Goal: Information Seeking & Learning: Learn about a topic

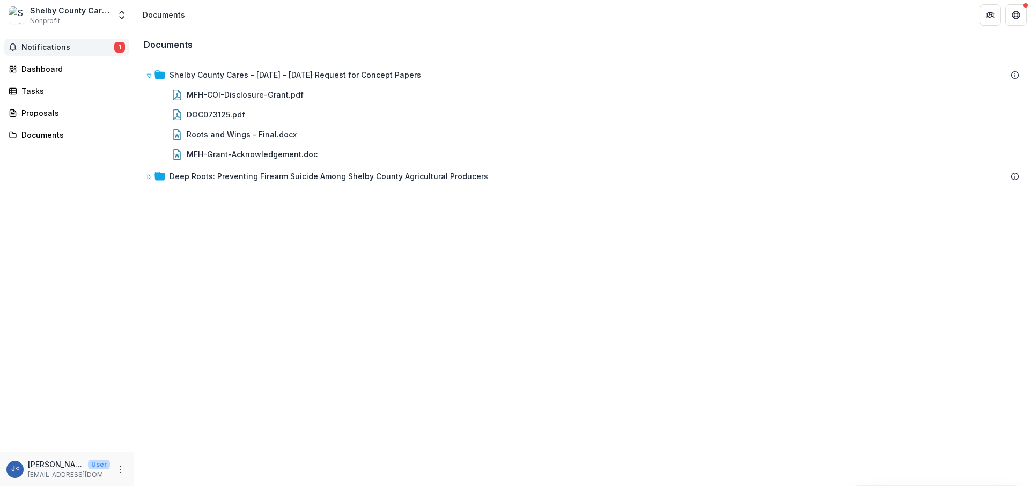
click at [64, 39] on button "Notifications 1" at bounding box center [66, 47] width 125 height 17
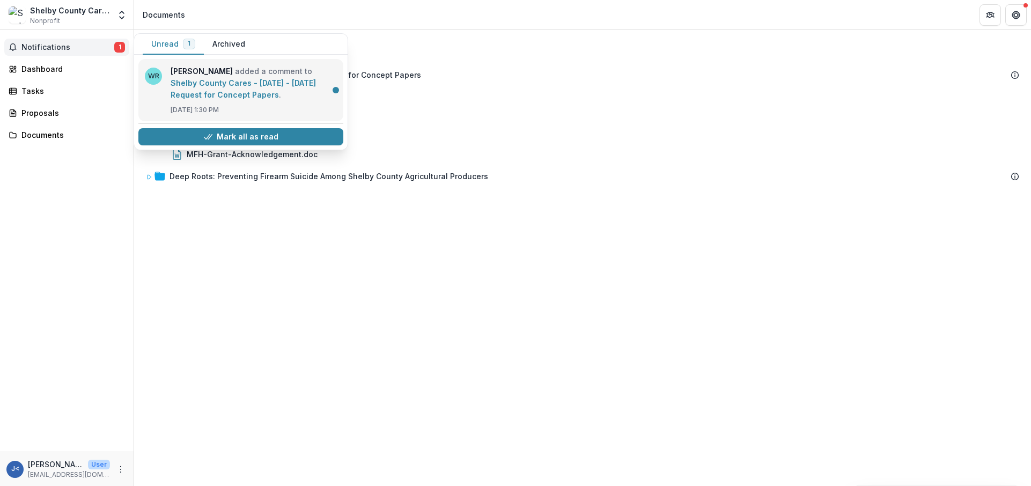
click at [249, 80] on link "Shelby County Cares - [DATE] - [DATE] Request for Concept Papers" at bounding box center [243, 88] width 145 height 21
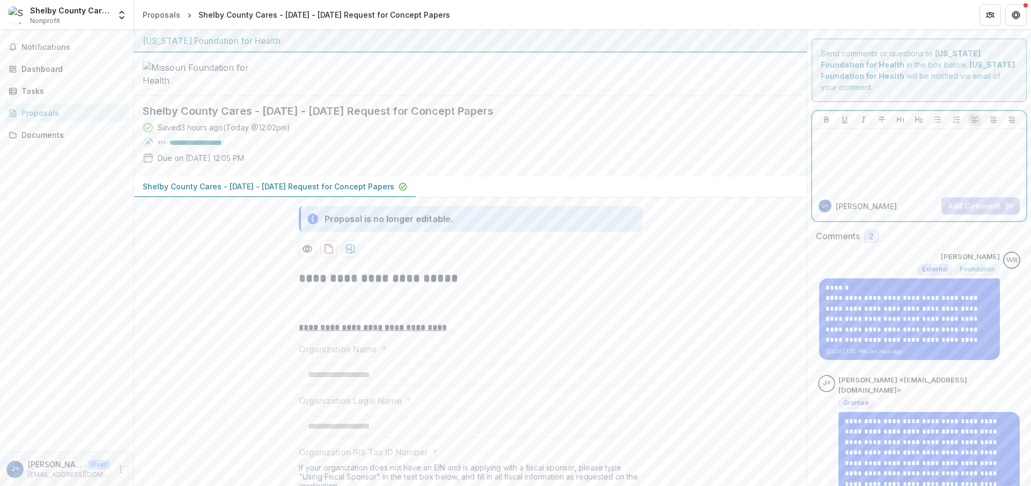
click at [841, 135] on div at bounding box center [918, 160] width 205 height 54
click at [950, 133] on p "**********" at bounding box center [918, 139] width 205 height 12
click at [981, 197] on button "Add Comment" at bounding box center [980, 205] width 78 height 17
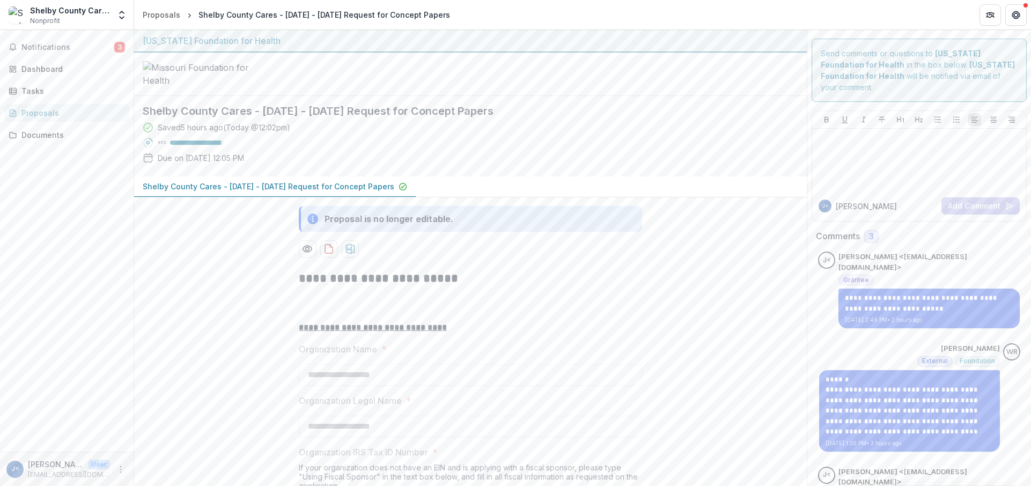
click at [172, 192] on p "Shelby County Cares - [DATE] - [DATE] Request for Concept Papers" at bounding box center [268, 186] width 251 height 11
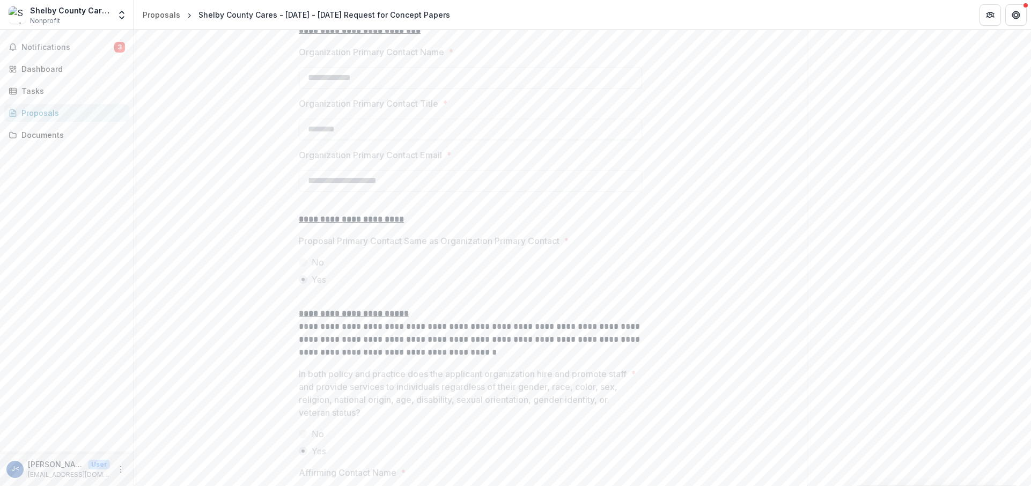
scroll to position [1435, 0]
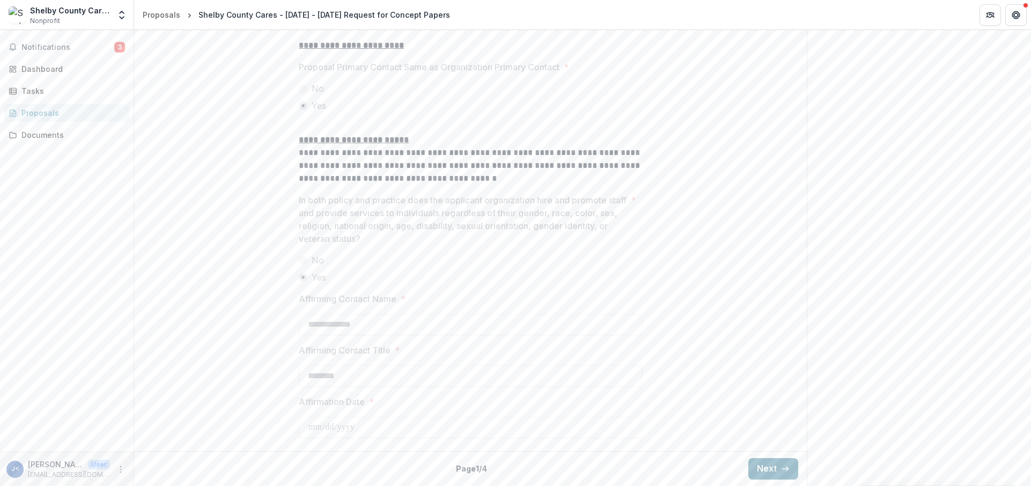
click at [776, 472] on button "Next" at bounding box center [773, 468] width 50 height 21
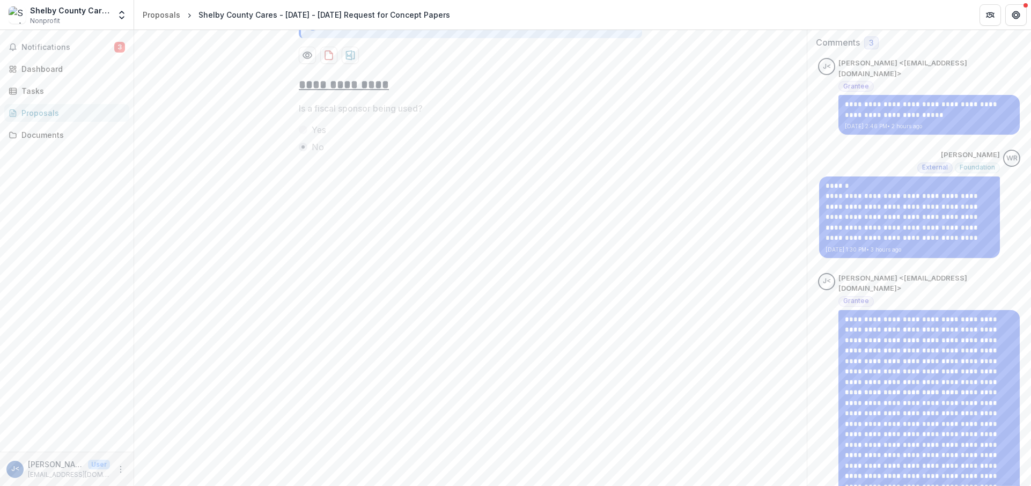
scroll to position [35, 0]
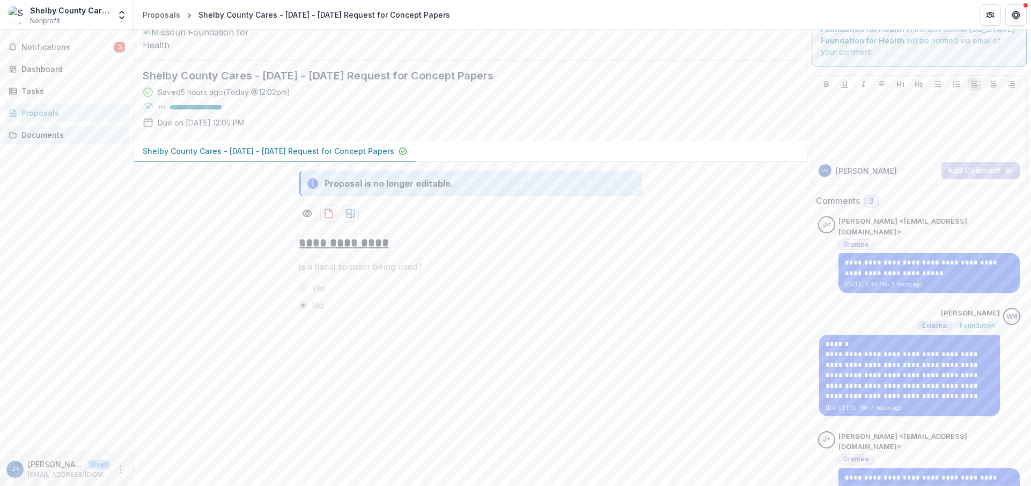
click at [33, 128] on link "Documents" at bounding box center [66, 135] width 125 height 18
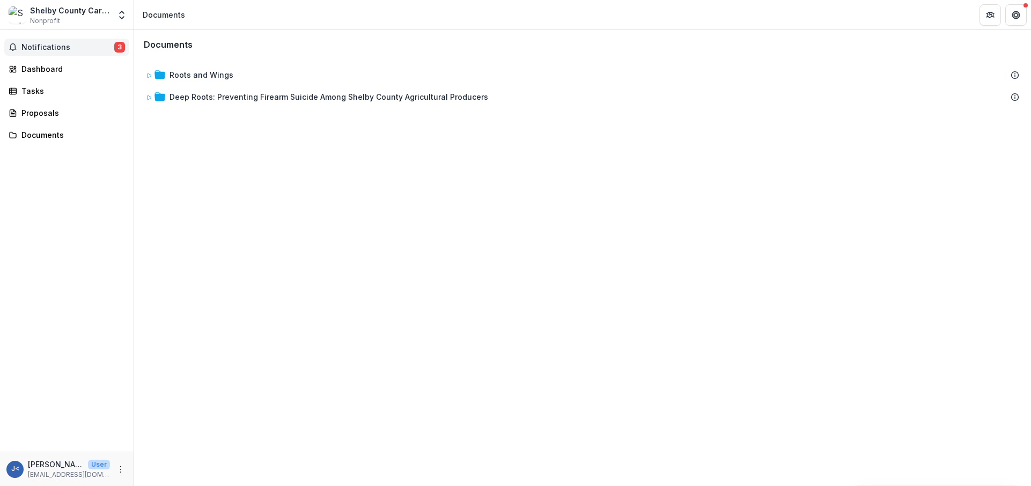
click at [39, 43] on span "Notifications" at bounding box center [67, 47] width 93 height 9
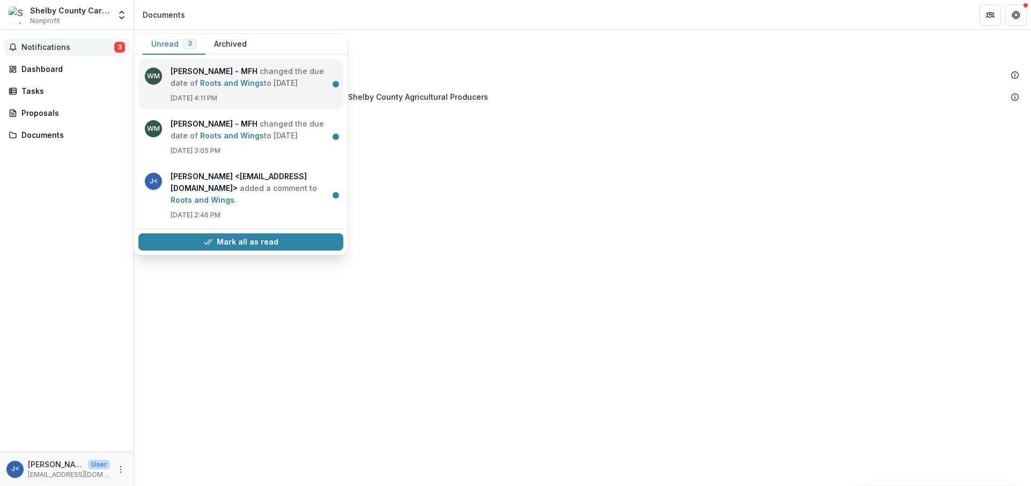
click at [217, 82] on link "Roots and Wings" at bounding box center [232, 82] width 64 height 9
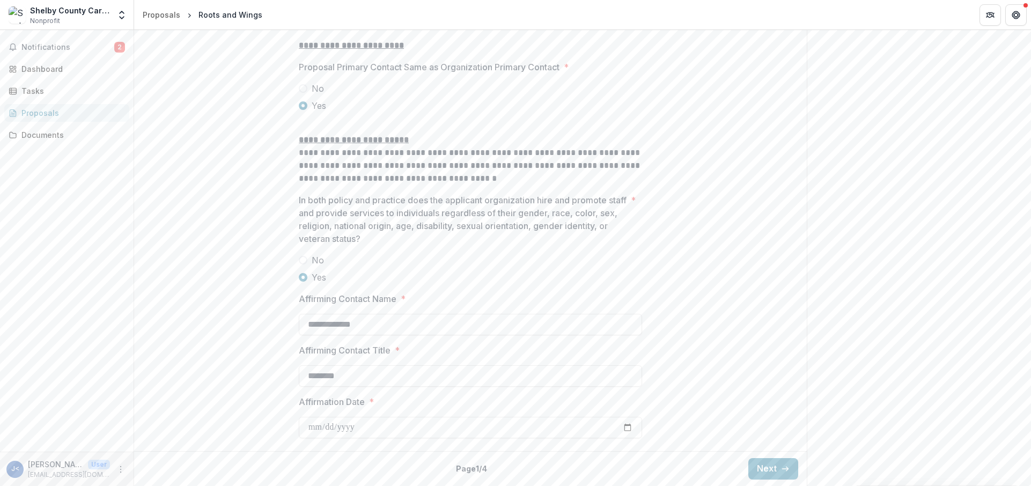
scroll to position [1401, 0]
click at [761, 456] on div "Back Page 1 / 4 Next" at bounding box center [470, 468] width 672 height 35
click at [763, 461] on button "Next" at bounding box center [773, 468] width 50 height 21
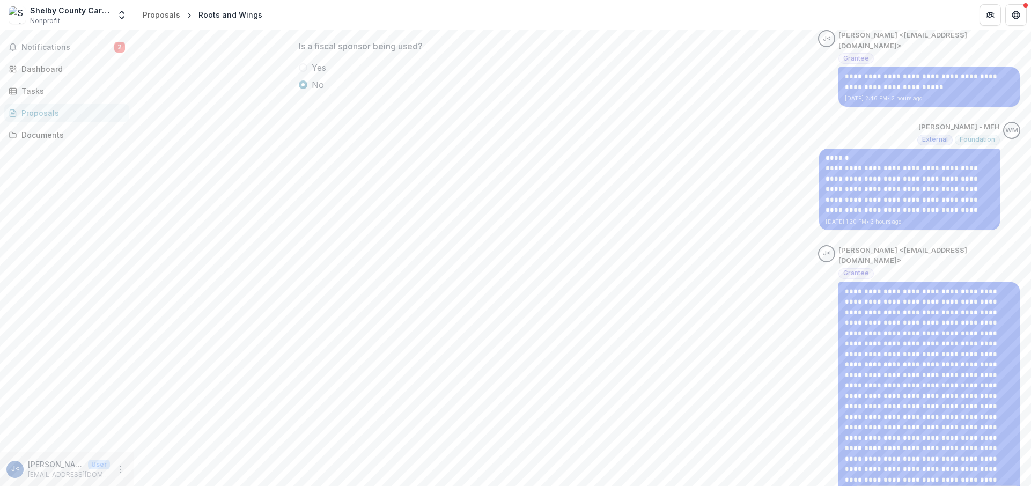
scroll to position [304, 0]
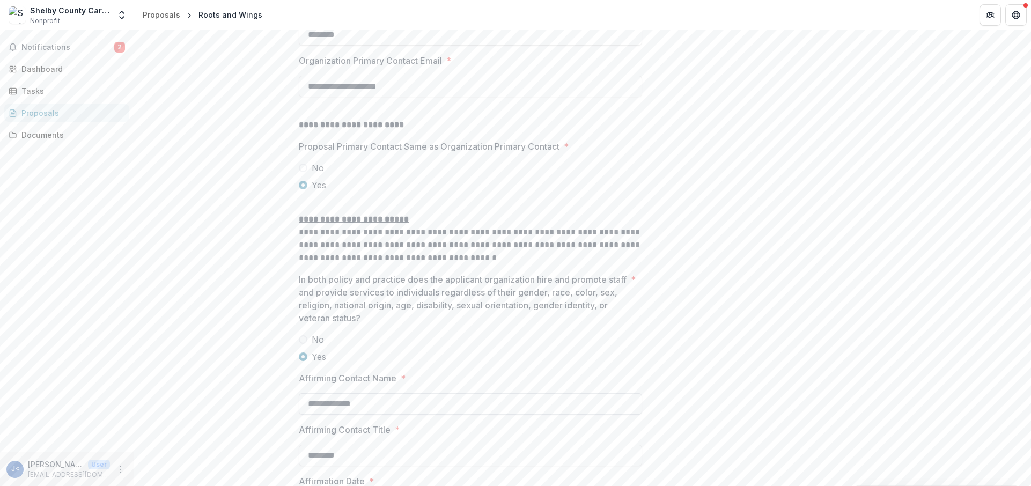
scroll to position [1401, 0]
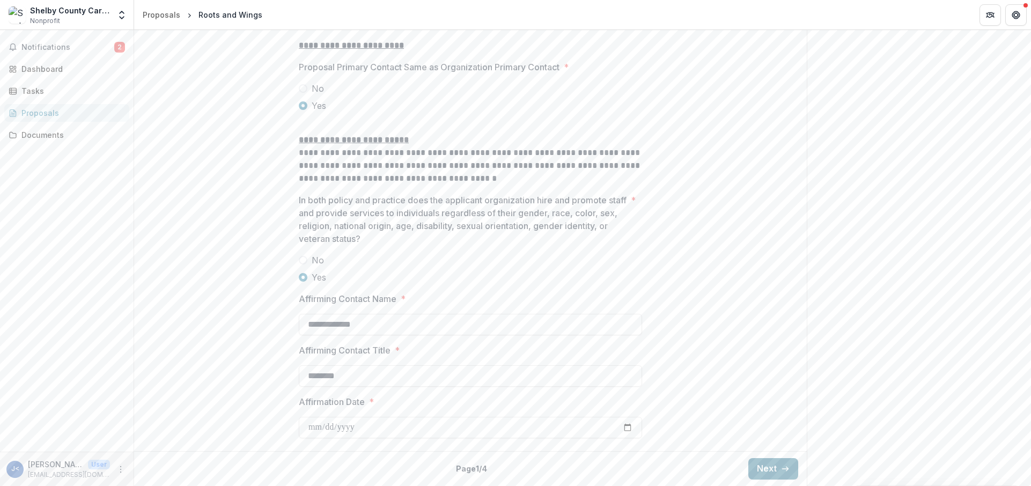
click at [765, 464] on button "Next" at bounding box center [773, 468] width 50 height 21
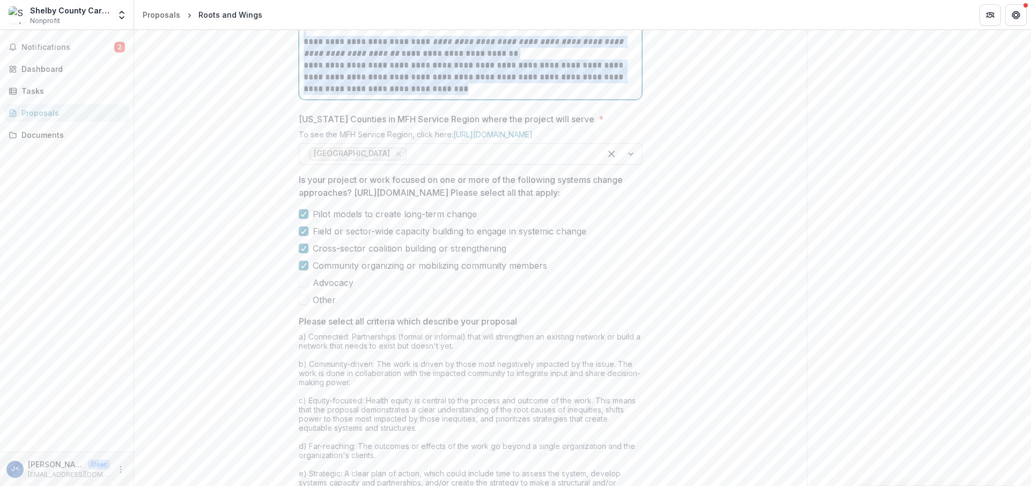
scroll to position [2199, 0]
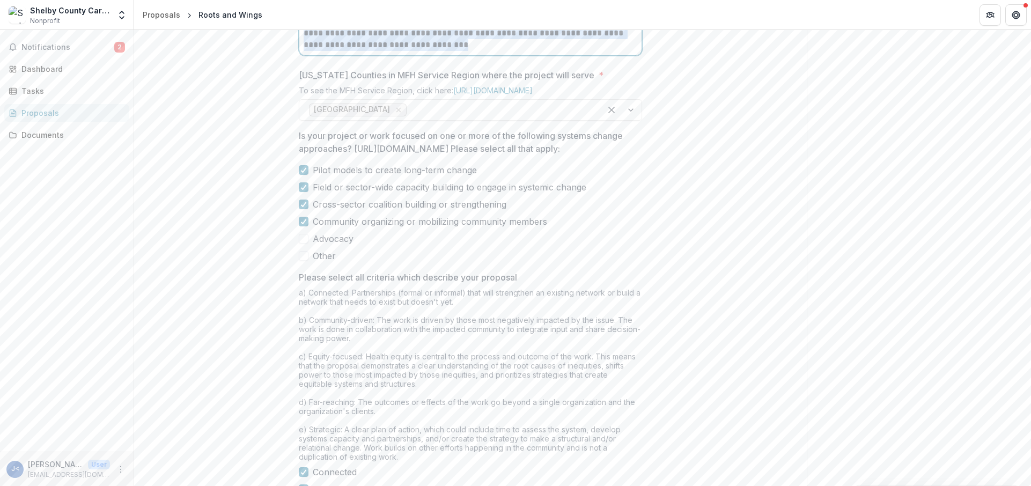
drag, startPoint x: 304, startPoint y: 225, endPoint x: 475, endPoint y: 110, distance: 206.7
